Goal: Task Accomplishment & Management: Manage account settings

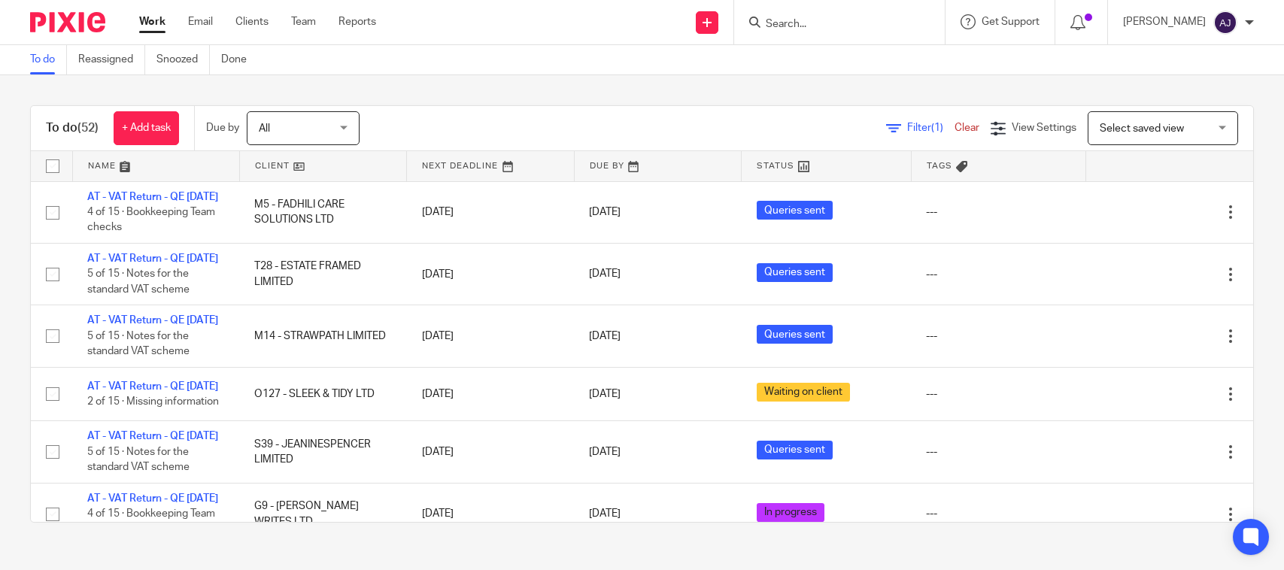
click at [659, 64] on div "To do Reassigned Snoozed Done" at bounding box center [642, 60] width 1284 height 30
click at [149, 24] on link "Work" at bounding box center [152, 21] width 26 height 15
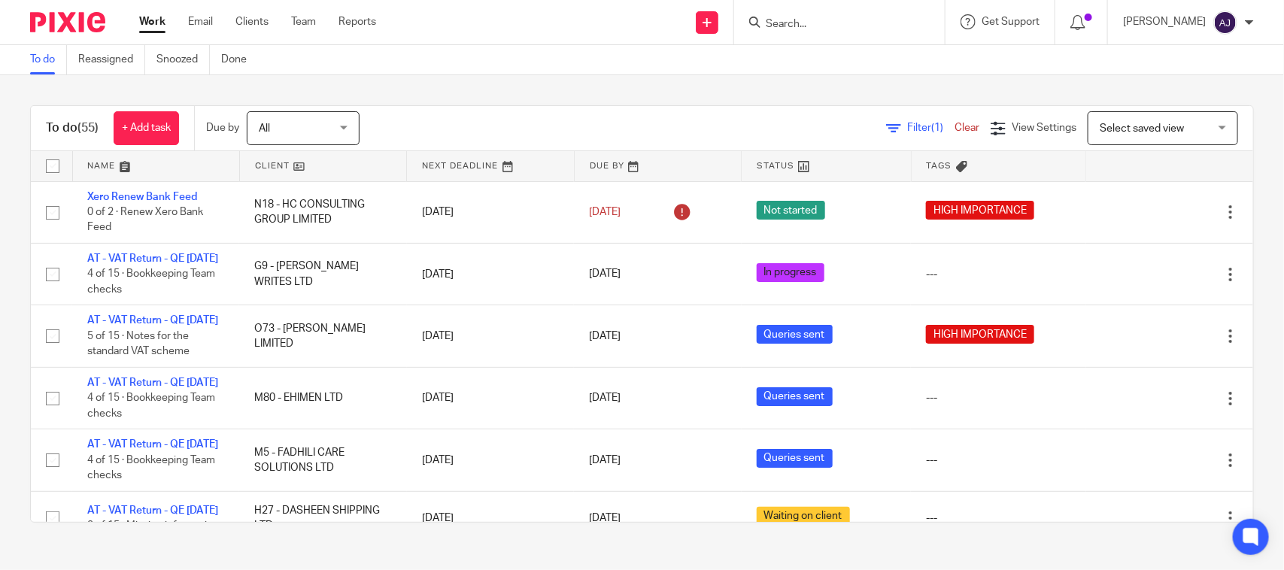
click at [611, 85] on div "To do (55) + Add task Due by All All Today Tomorrow This week Next week This mo…" at bounding box center [642, 314] width 1284 height 478
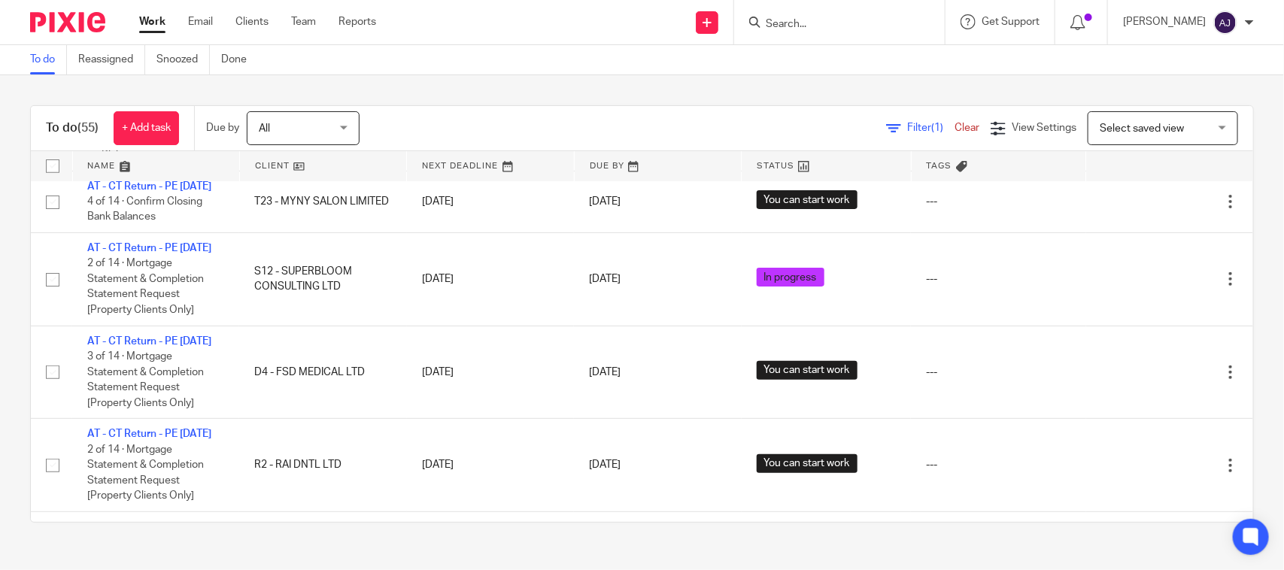
click at [593, 74] on div "To do Reassigned Snoozed Done" at bounding box center [642, 60] width 1284 height 30
click at [593, 77] on div "To do (55) + Add task Due by All All Today Tomorrow This week Next week This mo…" at bounding box center [642, 314] width 1284 height 478
click at [677, 120] on div "Filter (1) Clear View Settings View Settings (1) Filters Clear Save Manage save…" at bounding box center [819, 128] width 867 height 34
click at [757, 86] on div "To do (55) + Add task Due by All All Today Tomorrow This week Next week This mo…" at bounding box center [642, 314] width 1284 height 478
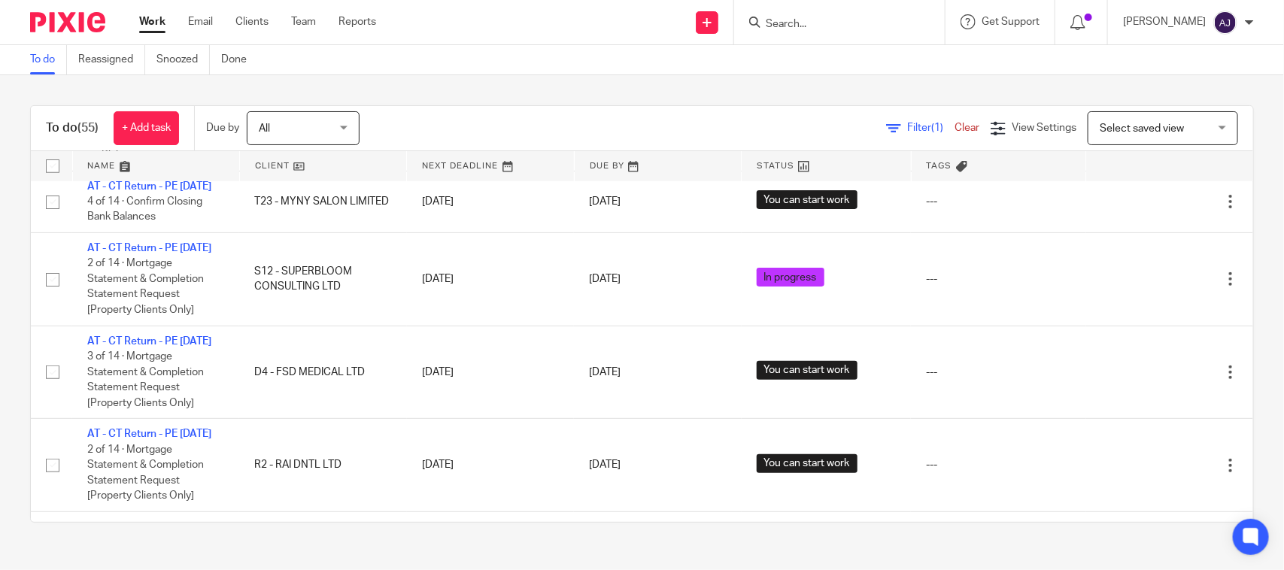
click at [603, 92] on div "To do (55) + Add task Due by All All Today Tomorrow This week Next week This mo…" at bounding box center [642, 314] width 1284 height 478
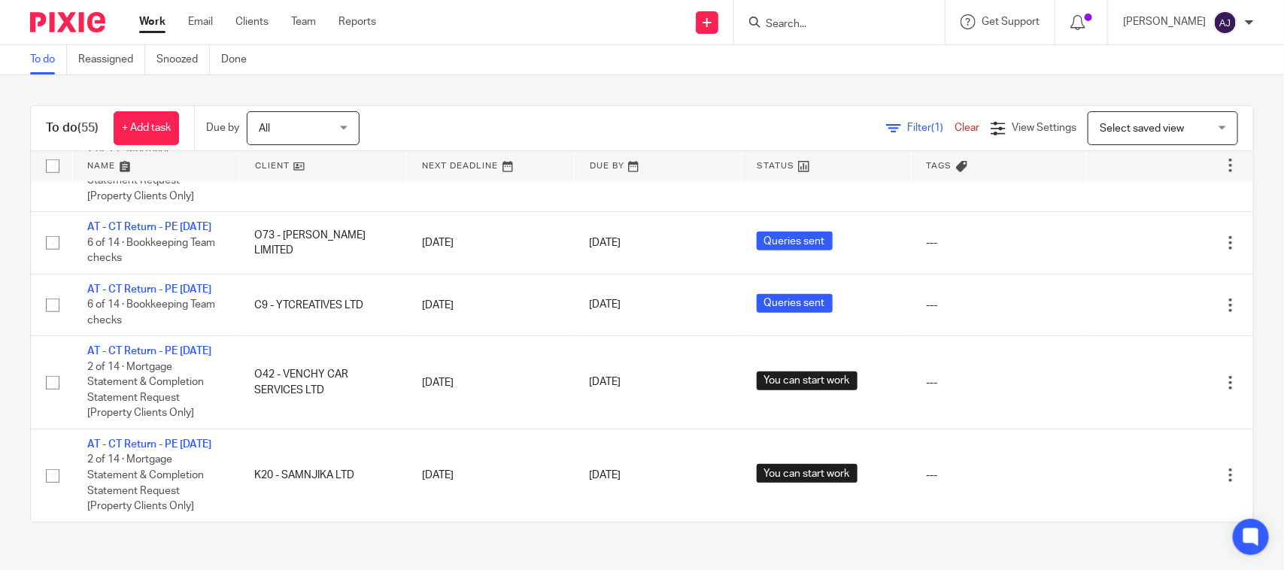
scroll to position [3716, 0]
click at [551, 62] on div "To do Reassigned Snoozed Done" at bounding box center [642, 60] width 1284 height 30
click at [561, 91] on div "To do (55) + Add task Due by All All Today Tomorrow This week Next week This mo…" at bounding box center [642, 314] width 1284 height 478
click at [562, 90] on div "To do (55) + Add task Due by All All Today Tomorrow This week Next week This mo…" at bounding box center [642, 314] width 1284 height 478
click at [562, 81] on div "To do (55) + Add task Due by All All Today Tomorrow This week Next week This mo…" at bounding box center [642, 314] width 1284 height 478
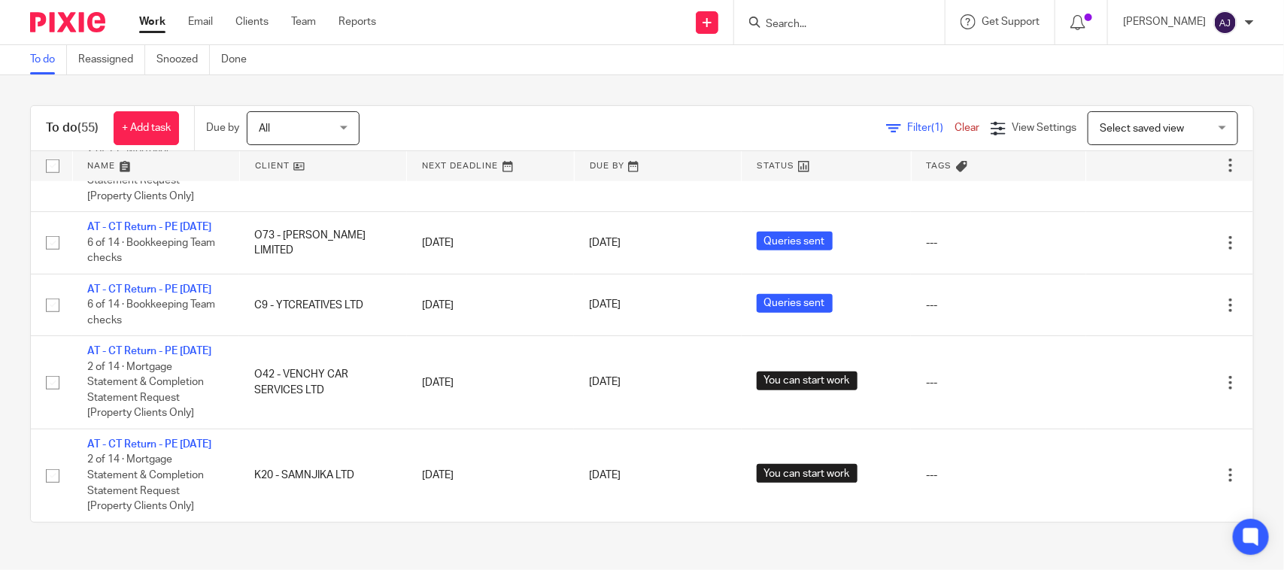
click at [624, 108] on div "To do (55) + Add task Due by All All Today Tomorrow This week Next week This mo…" at bounding box center [642, 128] width 1222 height 45
click at [722, 68] on div "To do Reassigned Snoozed Done" at bounding box center [642, 60] width 1284 height 30
click at [716, 73] on div "To do Reassigned Snoozed Done" at bounding box center [642, 60] width 1284 height 30
click at [604, 104] on div "To do (55) + Add task Due by All All Today Tomorrow This week Next week This mo…" at bounding box center [642, 314] width 1284 height 478
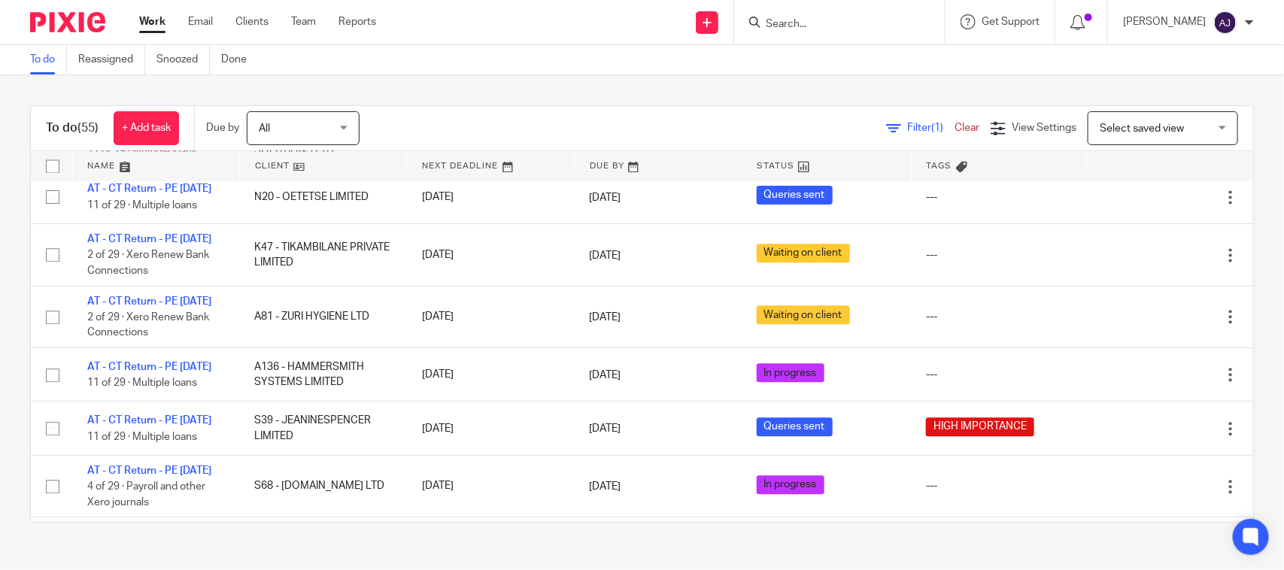
scroll to position [1272, 0]
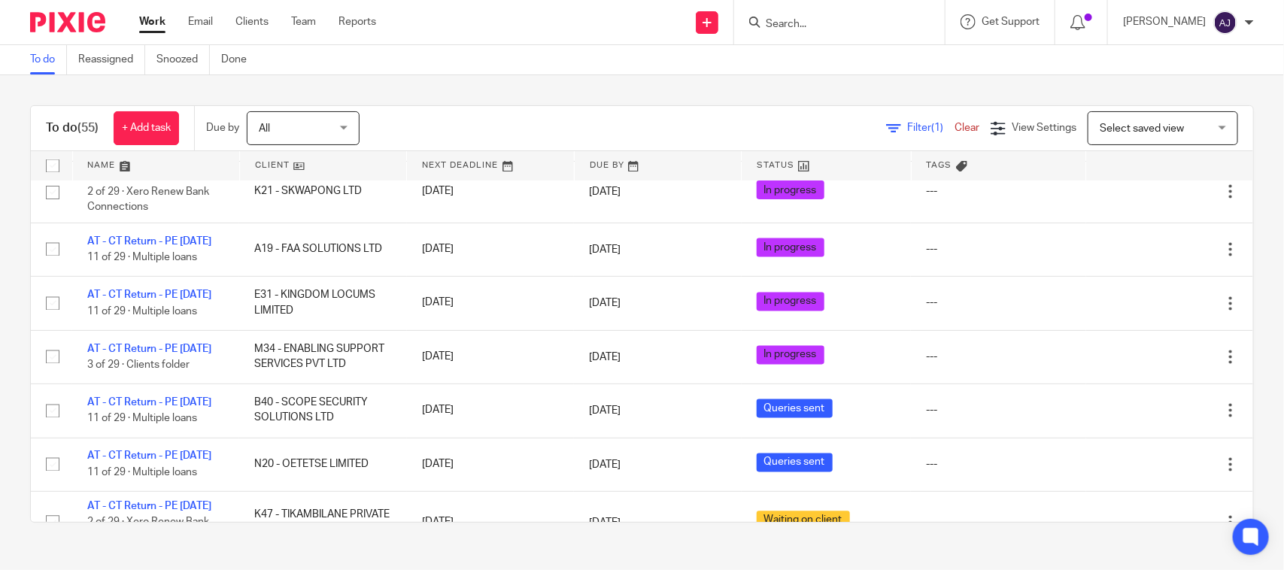
click at [457, 104] on div "To do (55) + Add task Due by All All Today Tomorrow This week Next week This mo…" at bounding box center [642, 314] width 1284 height 478
click at [596, 98] on div "To do (55) + Add task Due by All All Today Tomorrow This week Next week This mo…" at bounding box center [642, 314] width 1284 height 478
click at [596, 96] on div "To do (55) + Add task Due by All All Today Tomorrow This week Next week This mo…" at bounding box center [642, 314] width 1284 height 478
click at [539, 90] on div "To do (55) + Add task Due by All All Today Tomorrow This week Next week This mo…" at bounding box center [642, 314] width 1284 height 478
click at [535, 92] on div "To do (55) + Add task Due by All All Today Tomorrow This week Next week This mo…" at bounding box center [642, 314] width 1284 height 478
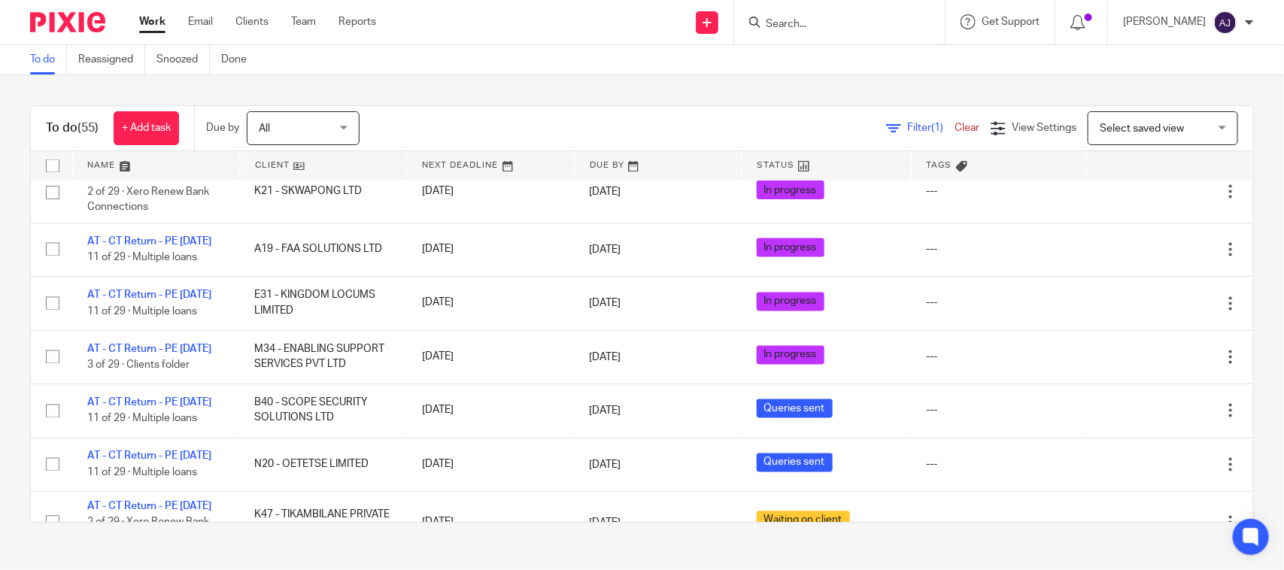
click at [535, 86] on div "To do (55) + Add task Due by All All Today Tomorrow This week Next week This mo…" at bounding box center [642, 314] width 1284 height 478
click at [535, 80] on div "To do (55) + Add task Due by All All Today Tomorrow This week Next week This mo…" at bounding box center [642, 314] width 1284 height 478
click at [704, 104] on div "To do (55) + Add task Due by All All Today Tomorrow This week Next week This mo…" at bounding box center [642, 314] width 1284 height 478
drag, startPoint x: 723, startPoint y: 57, endPoint x: 723, endPoint y: 80, distance: 22.6
click at [723, 80] on main "To do Reassigned Snoozed Done To do (55) + Add task Due by All All Today Tomorr…" at bounding box center [642, 285] width 1284 height 570
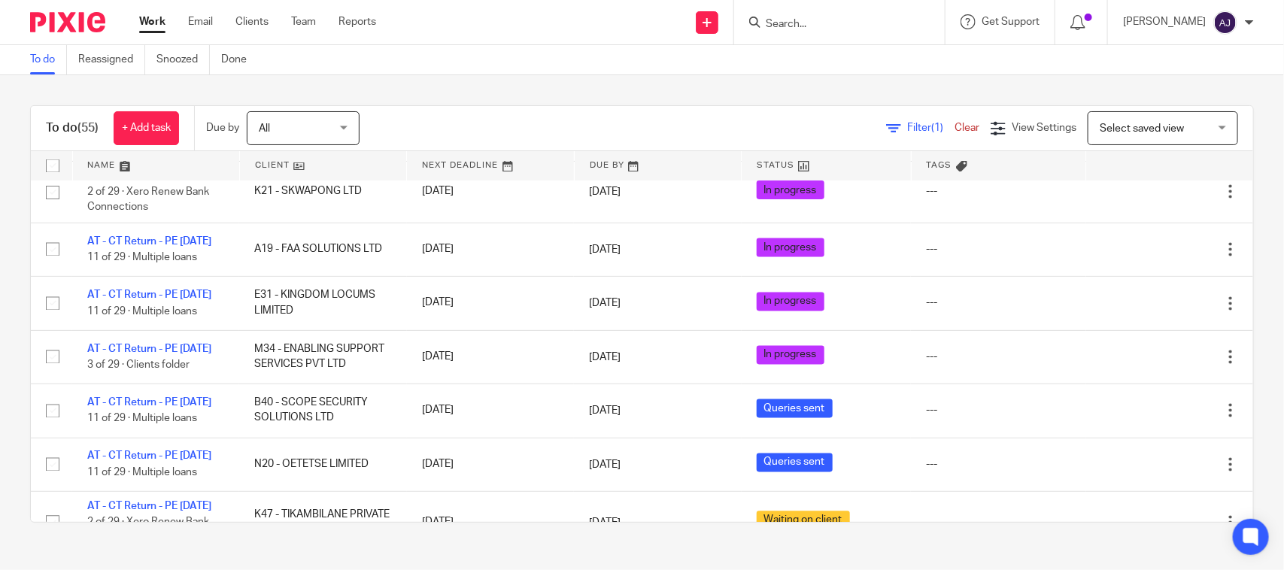
click at [723, 80] on div "To do (55) + Add task Due by All All Today Tomorrow This week Next week This mo…" at bounding box center [642, 314] width 1284 height 478
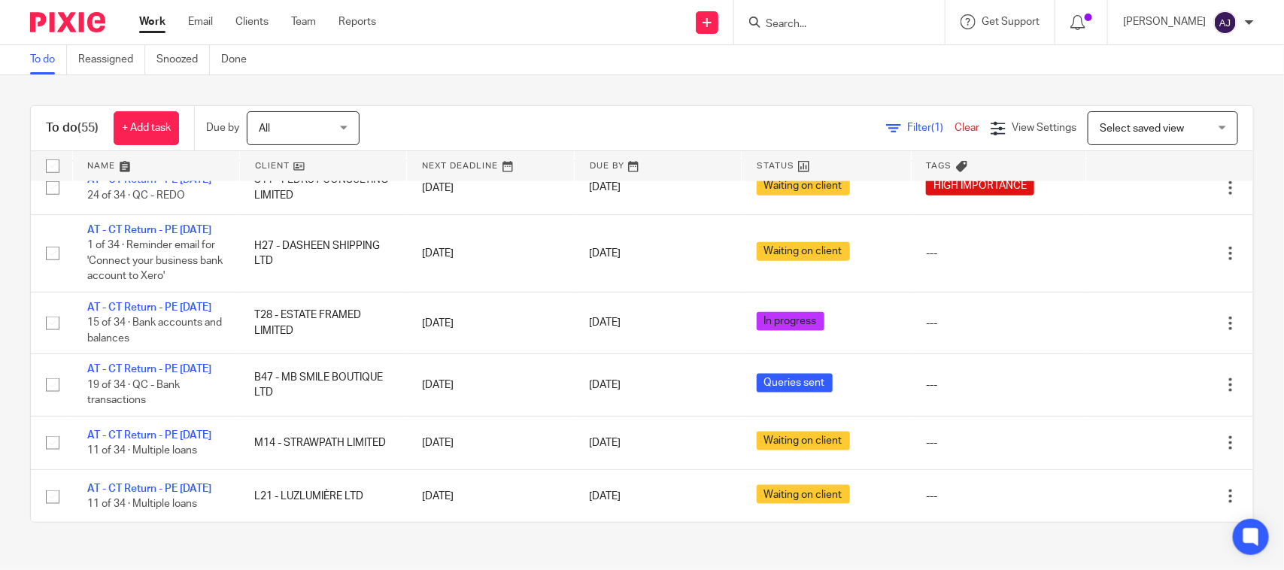
click at [578, 77] on div "To do (55) + Add task Due by All All Today Tomorrow This week Next week This mo…" at bounding box center [642, 314] width 1284 height 478
click at [481, 53] on div "To do Reassigned Snoozed Done" at bounding box center [642, 60] width 1284 height 30
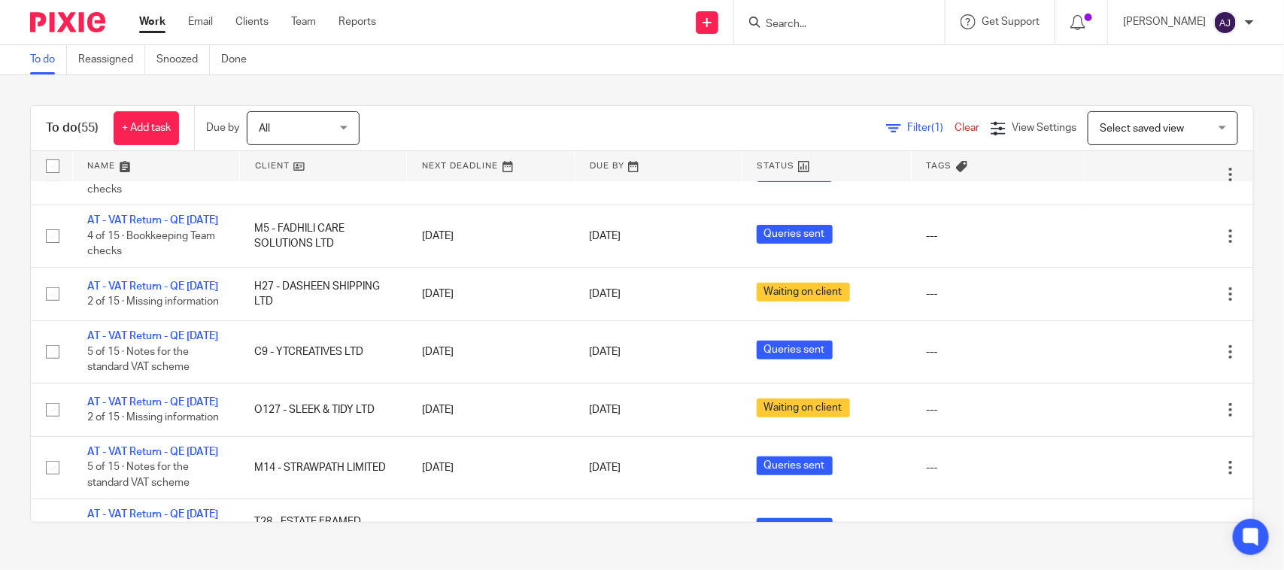
scroll to position [0, 0]
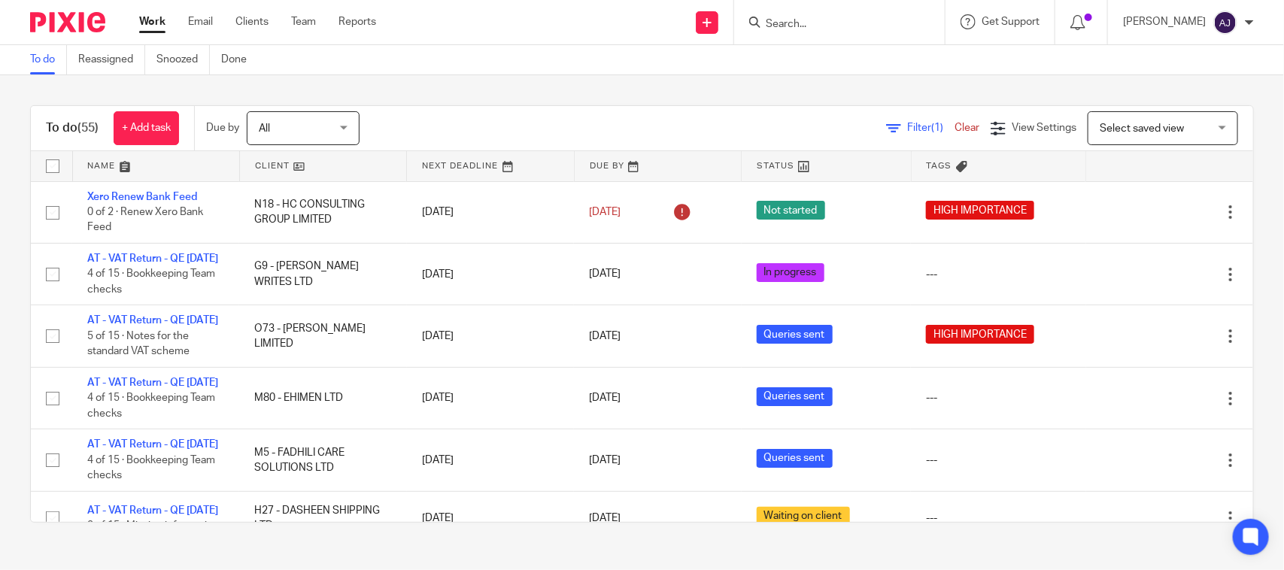
click at [540, 90] on div "To do (55) + Add task Due by All All Today Tomorrow This week Next week This mo…" at bounding box center [642, 314] width 1284 height 478
click at [718, 87] on div "To do (55) + Add task Due by All All Today Tomorrow This week Next week This mo…" at bounding box center [642, 314] width 1284 height 478
click at [531, 107] on div "To do (55) + Add task Due by All All Today Tomorrow This week Next week This mo…" at bounding box center [642, 128] width 1222 height 45
click at [502, 121] on div "Filter (1) Clear View Settings View Settings (1) Filters Clear Save Manage save…" at bounding box center [819, 128] width 867 height 34
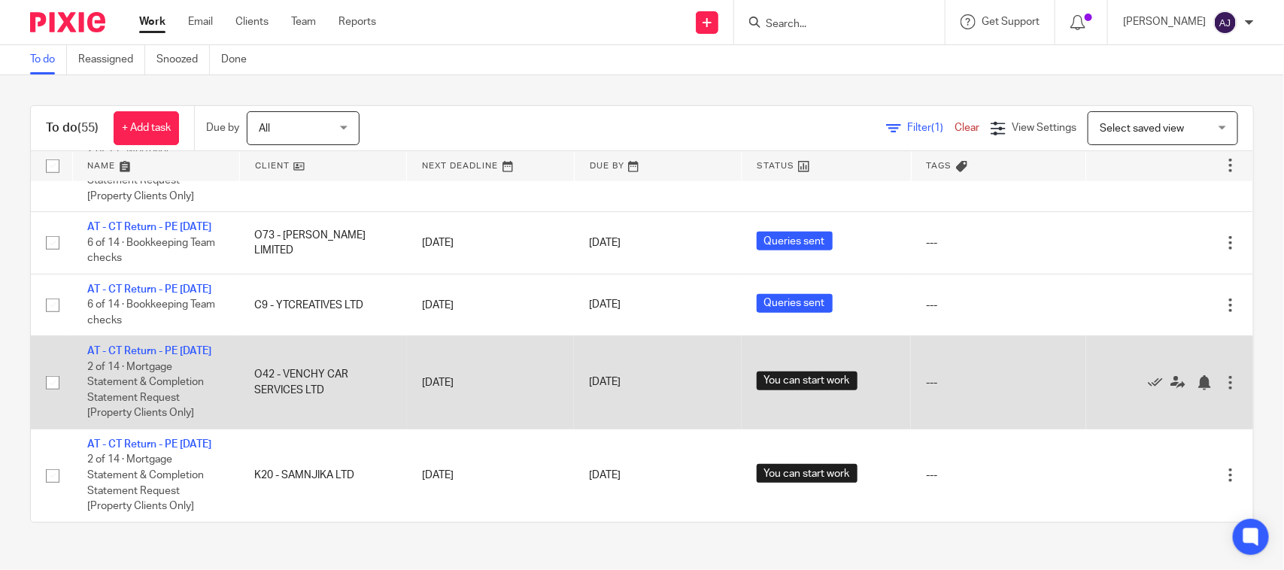
scroll to position [3993, 0]
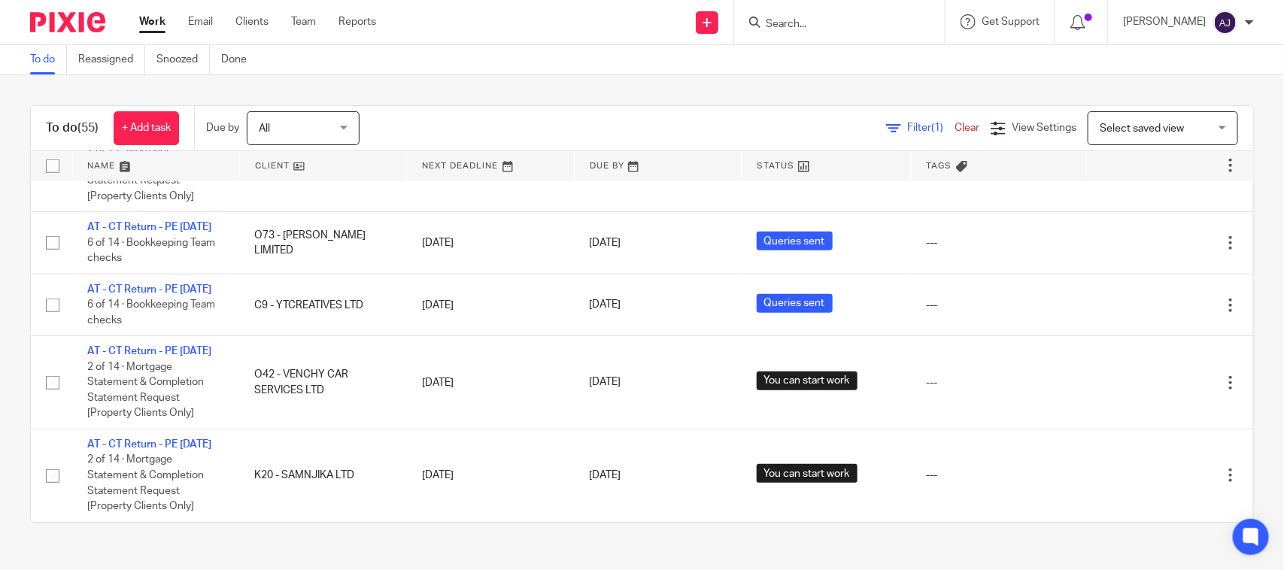
click at [570, 66] on div "To do Reassigned Snoozed Done" at bounding box center [642, 60] width 1284 height 30
click at [438, 57] on div "To do Reassigned Snoozed Done" at bounding box center [642, 60] width 1284 height 30
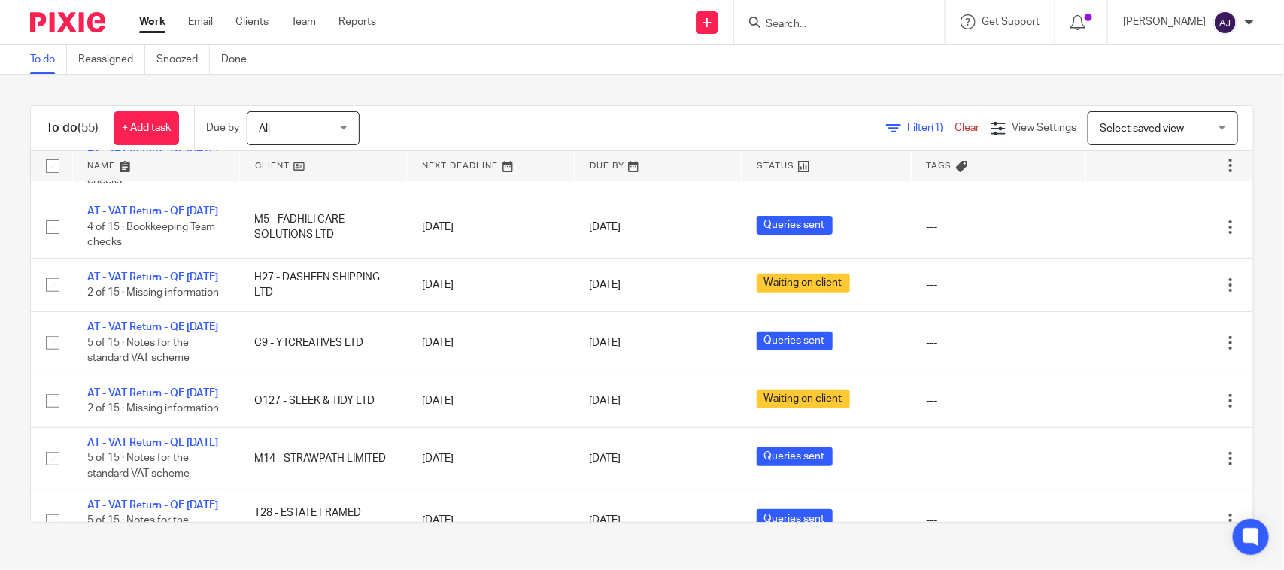
scroll to position [0, 0]
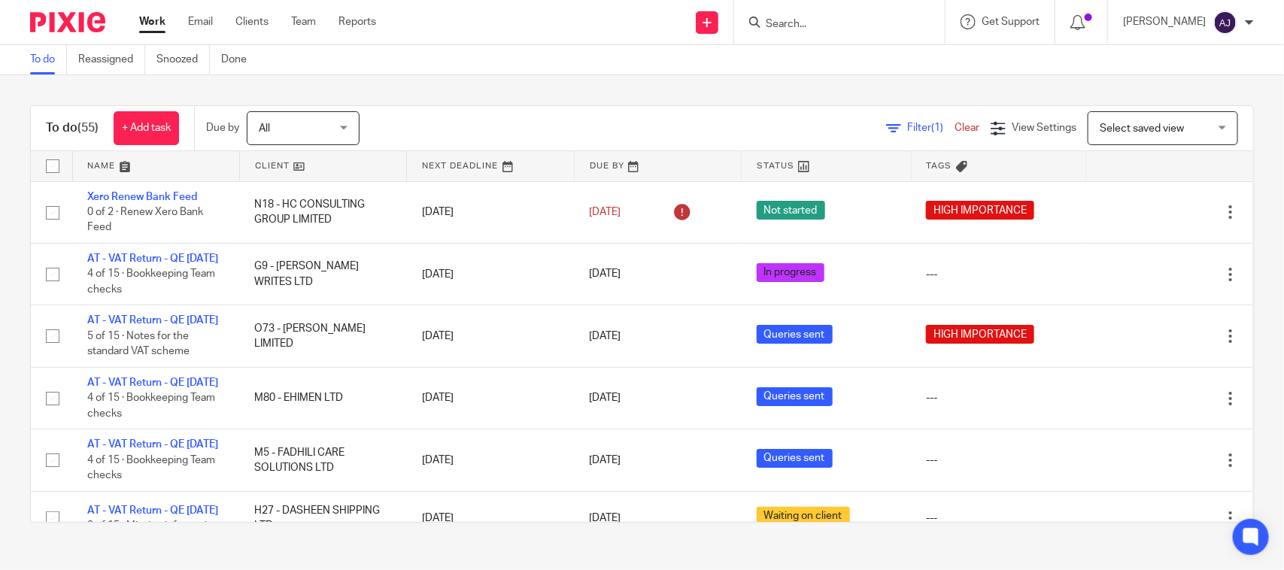
click at [494, 80] on div "To do (55) + Add task Due by All All Today Tomorrow This week Next week This mo…" at bounding box center [642, 314] width 1284 height 478
click at [621, 53] on div "To do Reassigned Snoozed Done" at bounding box center [642, 60] width 1284 height 30
click at [703, 105] on div "To do (55) + Add task Due by All All Today Tomorrow This week Next week This mo…" at bounding box center [642, 313] width 1224 height 417
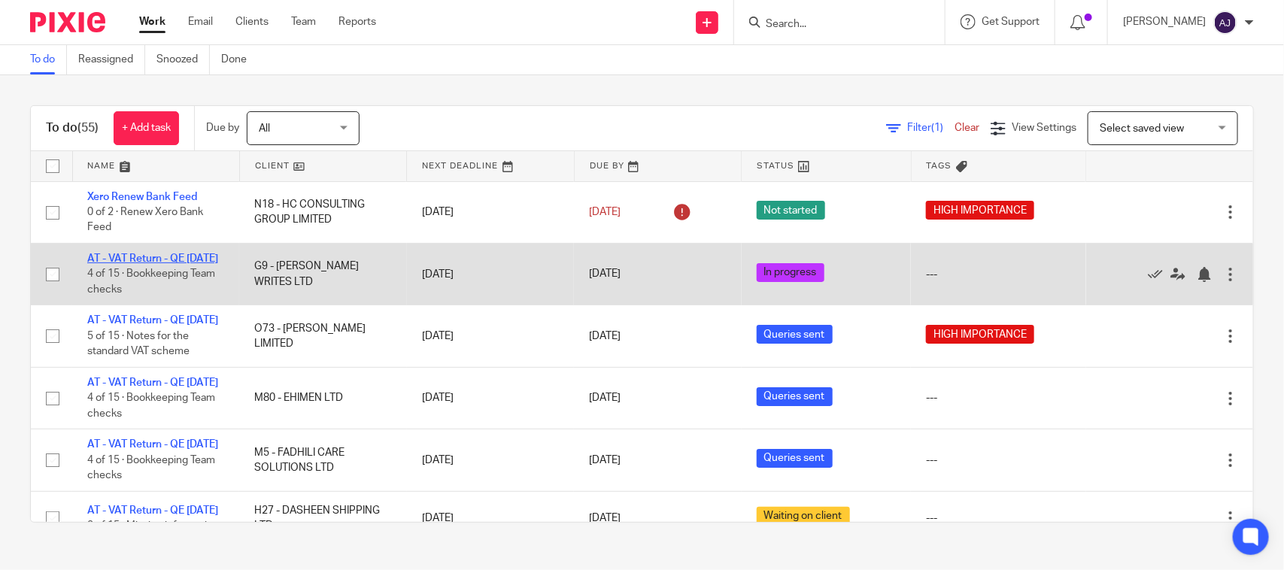
click at [115, 259] on link "AT - VAT Return - QE [DATE]" at bounding box center [152, 258] width 131 height 11
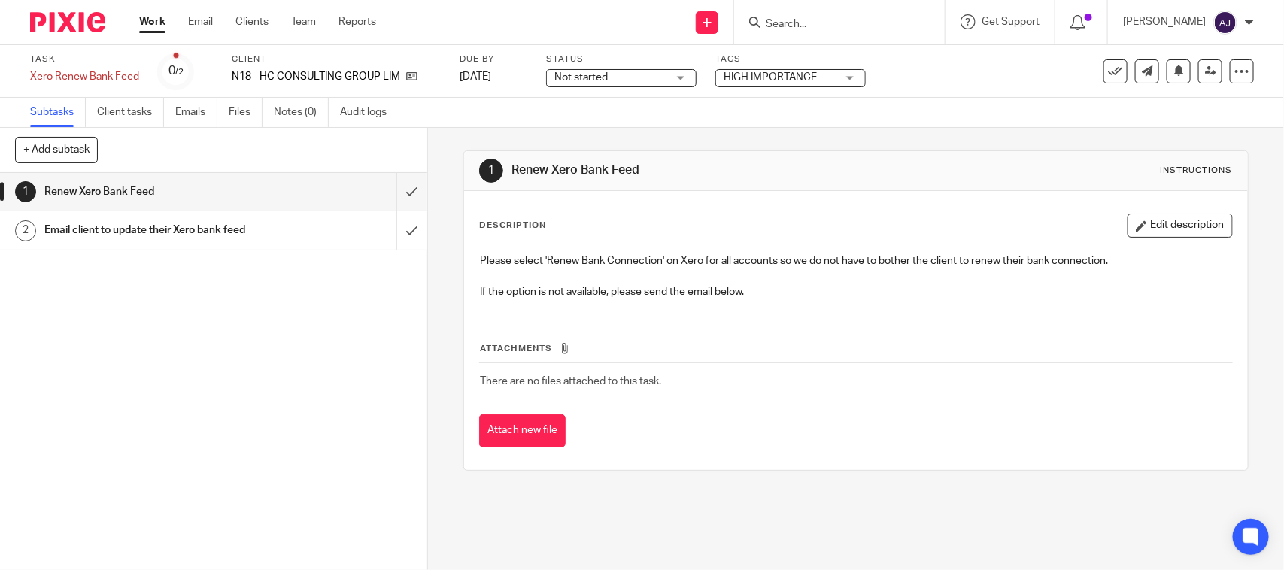
click at [802, 141] on div "1 Renew Xero Bank Feed Instructions Description Edit description Please select …" at bounding box center [855, 310] width 784 height 365
click at [1023, 124] on div "Subtasks Client tasks Emails Files Notes (0) Audit logs" at bounding box center [642, 113] width 1284 height 30
click at [322, 378] on div "1 Renew Xero Bank Feed 2 Email client to update their Xero bank feed" at bounding box center [213, 371] width 427 height 397
click at [715, 111] on div "Subtasks Client tasks Emails Files Notes (0) Audit logs" at bounding box center [642, 113] width 1284 height 30
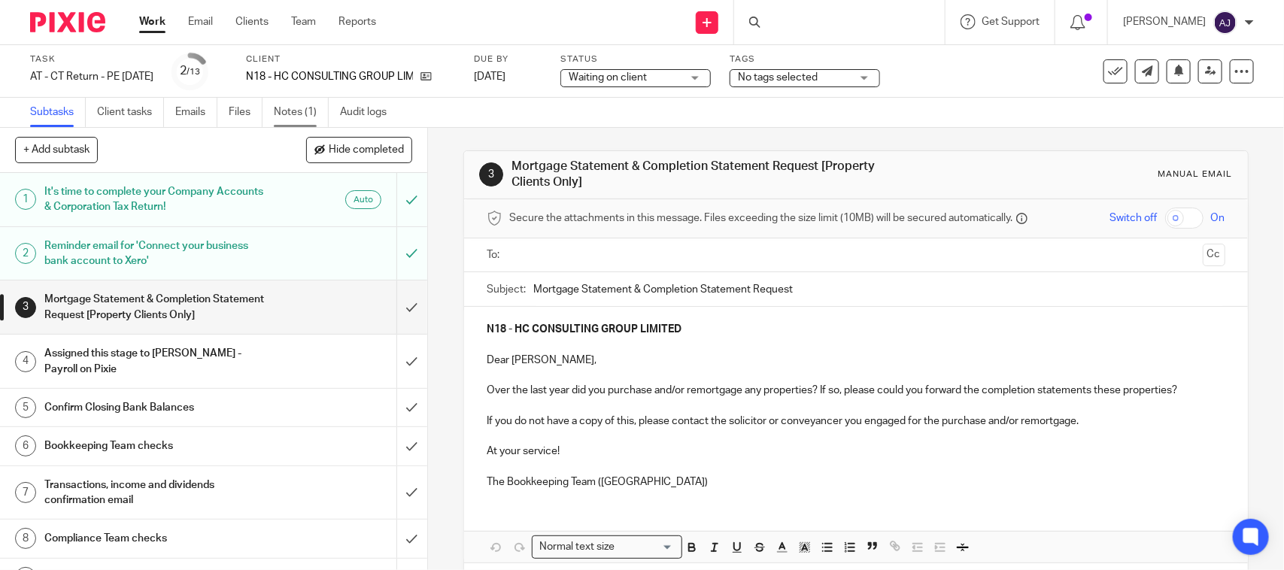
click at [294, 106] on link "Notes (1)" at bounding box center [301, 112] width 55 height 29
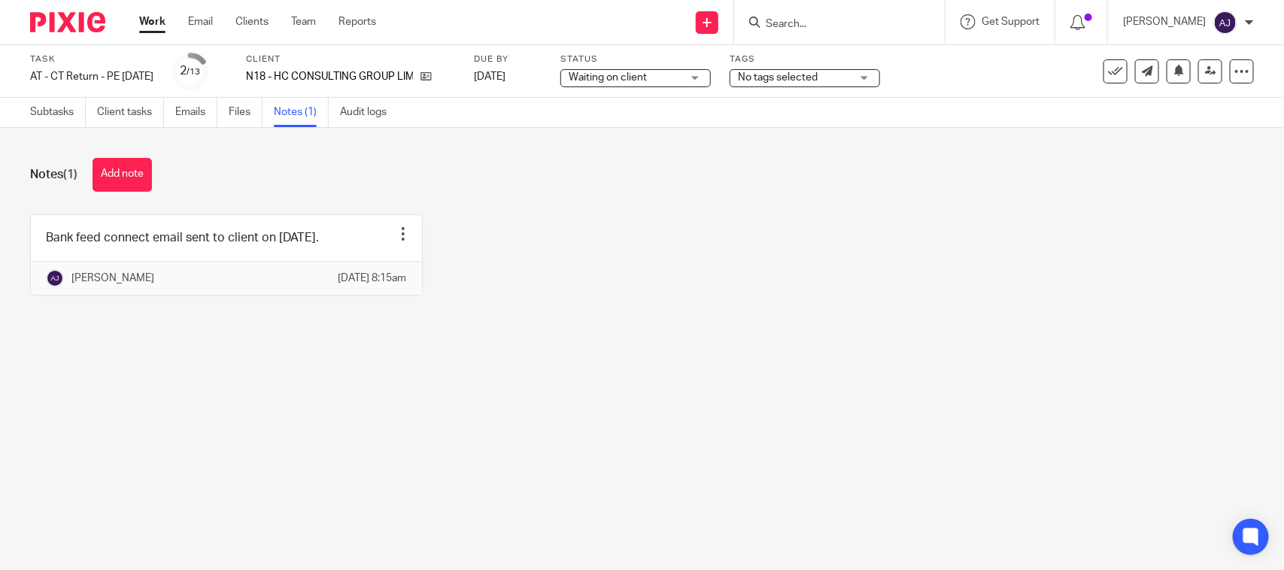
click at [448, 193] on div "Notes (1) Add note Bank feed connect email sent to client on 01-07-2025. Edit n…" at bounding box center [642, 238] width 1284 height 220
click at [516, 233] on div "Bank feed connect email sent to client on 01-07-2025. Edit note Delete note Abh…" at bounding box center [630, 266] width 1247 height 104
click at [714, 231] on div "Bank feed connect email sent to client on 01-07-2025. Edit note Delete note Abh…" at bounding box center [630, 266] width 1247 height 104
click at [594, 459] on main "Task AT - CT Return - PE 30-06-2025 Save AT - CT Return - PE 30-06-2025 2 /13 C…" at bounding box center [642, 285] width 1284 height 570
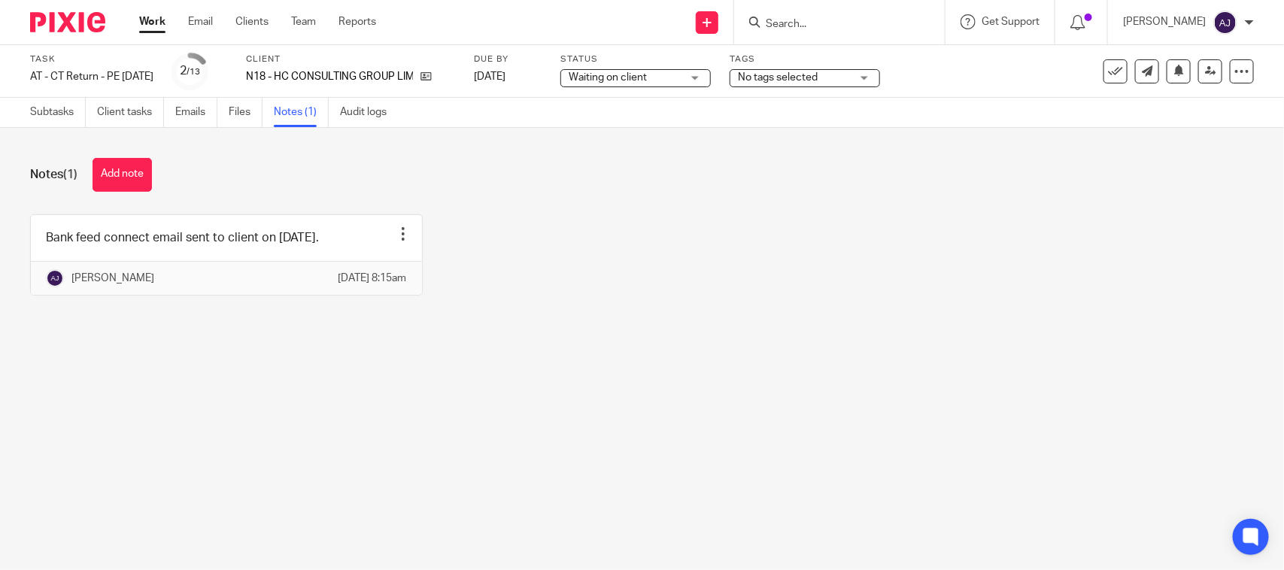
drag, startPoint x: 696, startPoint y: 151, endPoint x: 622, endPoint y: 242, distance: 117.6
click at [621, 245] on div "Bank feed connect email sent to client on 01-07-2025. Edit note Delete note Abh…" at bounding box center [630, 266] width 1247 height 104
click at [577, 250] on div "Bank feed connect email sent to client on 01-07-2025. Edit note Delete note Abh…" at bounding box center [630, 266] width 1247 height 104
